Goal: Task Accomplishment & Management: Use online tool/utility

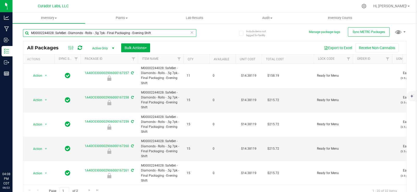
click at [151, 31] on input "M00002244028: SafeBet - Diamonds - Rolls - .5g 7pk - Final Packaging - Evening …" at bounding box center [109, 33] width 173 height 8
paste input "3190: SafeBet - Diamonds - Rolls - .5g 3"
type input "M00002243190: SafeBet - Diamonds - Rolls - .5g 3pk - Final Packaging - Evening …"
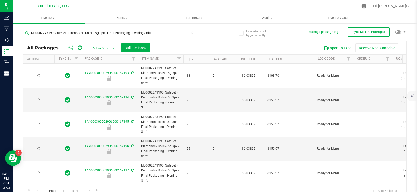
type input "[DATE]"
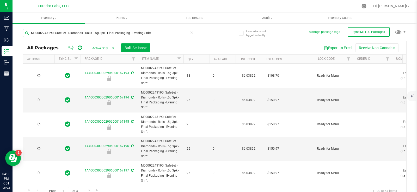
type input "[DATE]"
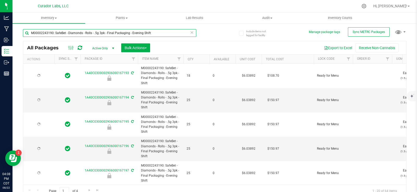
type input "[DATE]"
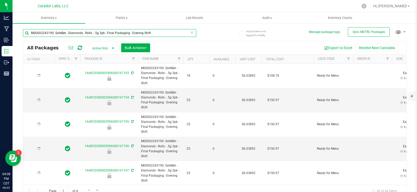
type input "[DATE]"
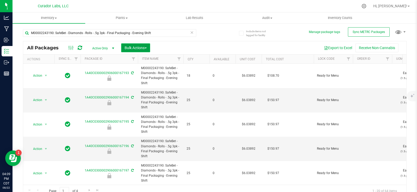
click at [147, 45] on button "Bulk Actions" at bounding box center [135, 47] width 29 height 9
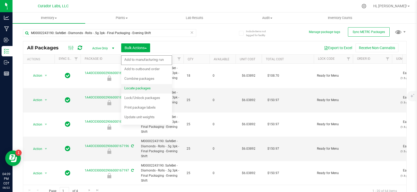
click at [141, 89] on span "Locate packages" at bounding box center [137, 88] width 26 height 4
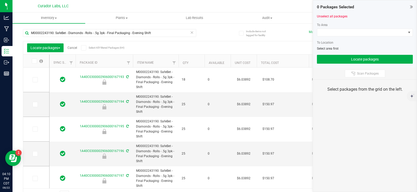
click at [83, 48] on span at bounding box center [83, 47] width 5 height 5
click at [87, 48] on label "Select All Filtered Packages (64)" at bounding box center [98, 47] width 34 height 5
click at [0, 0] on input "Select All Filtered Packages (64)" at bounding box center [0, 0] width 0 height 0
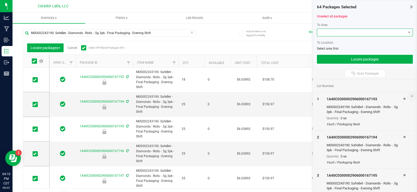
click at [348, 32] on span at bounding box center [361, 32] width 89 height 7
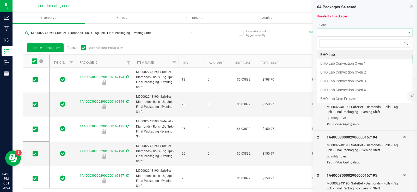
scroll to position [8, 96]
type input "vau"
click at [321, 99] on li "Vault" at bounding box center [364, 99] width 95 height 9
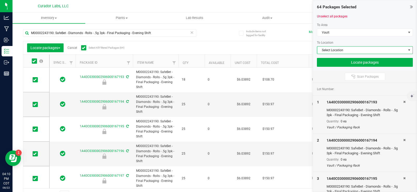
click at [334, 51] on span "Select Location" at bounding box center [361, 50] width 89 height 7
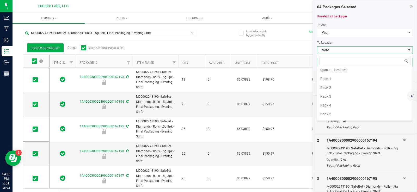
scroll to position [156, 0]
click at [336, 96] on li "Rack 4" at bounding box center [364, 93] width 95 height 9
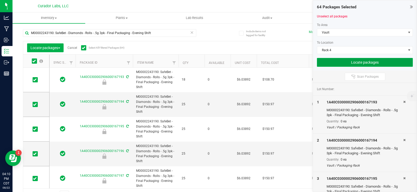
click at [332, 63] on button "Locate packages" at bounding box center [365, 62] width 96 height 9
